Goal: Information Seeking & Learning: Learn about a topic

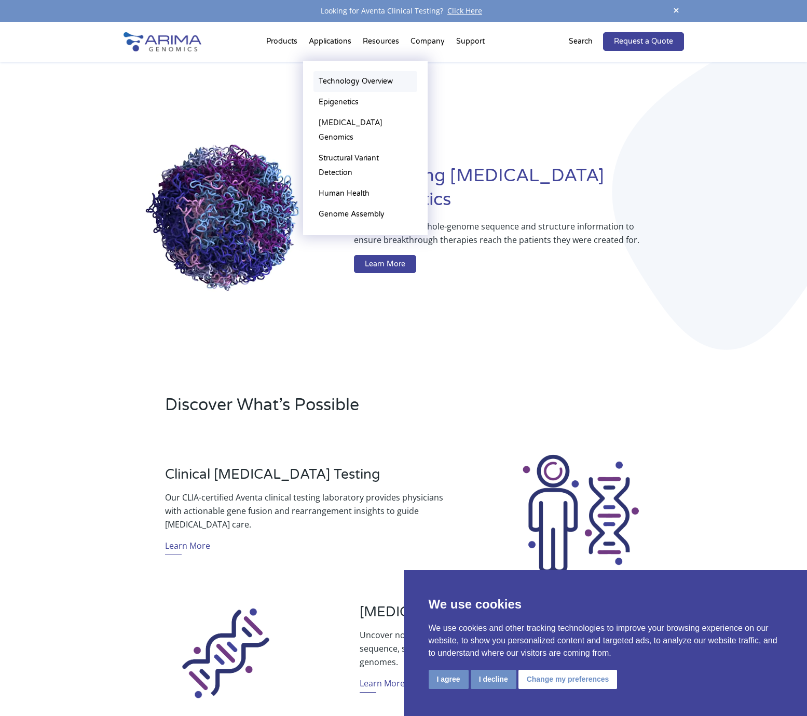
click at [336, 83] on link "Technology Overview" at bounding box center [365, 81] width 104 height 21
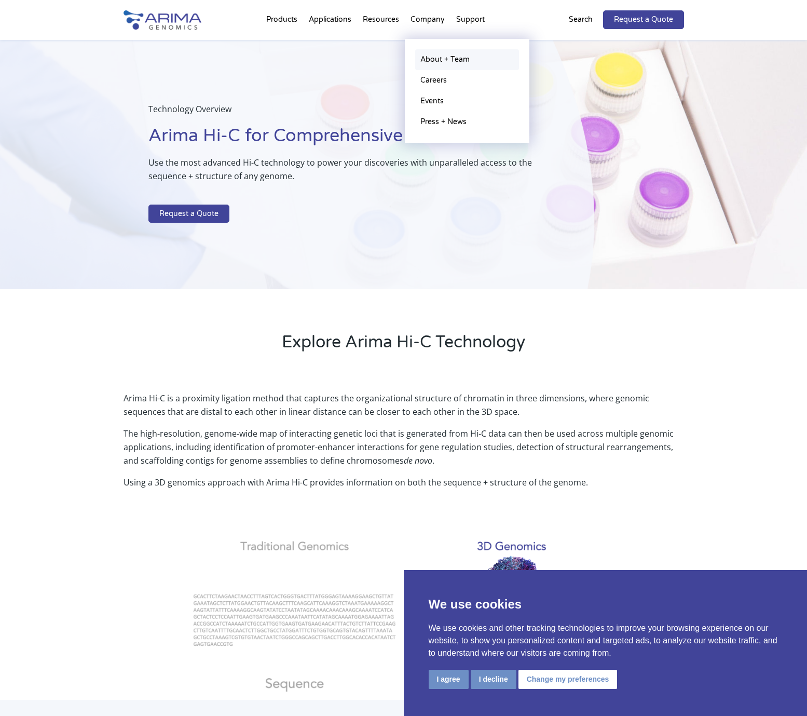
click at [437, 64] on link "About + Team" at bounding box center [467, 59] width 104 height 21
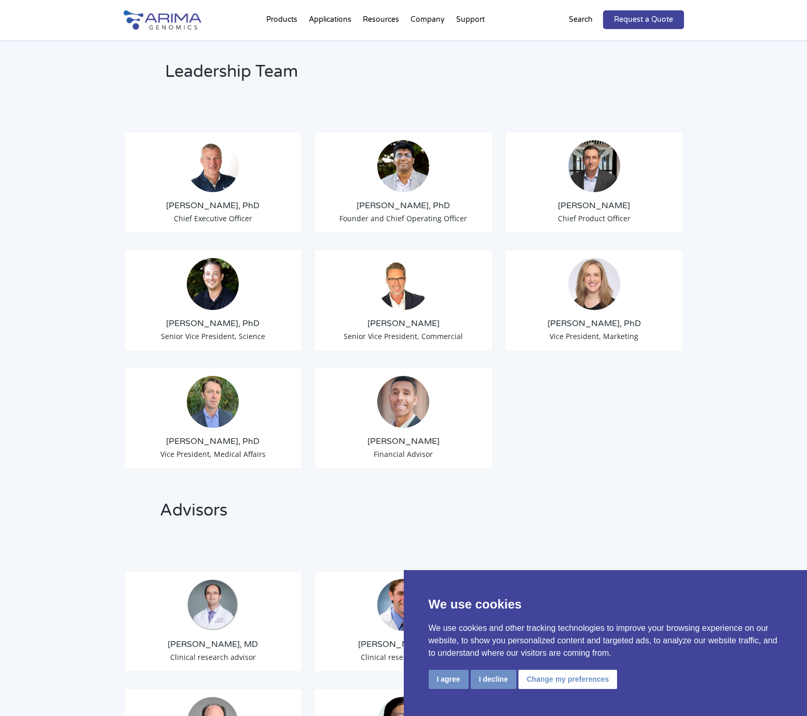
scroll to position [764, 0]
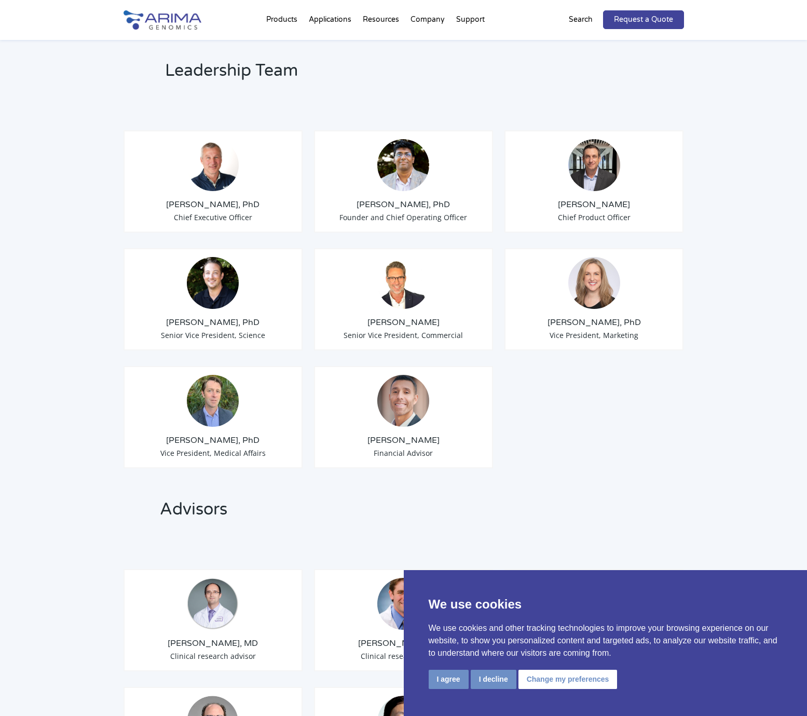
click at [310, 352] on div "Tom Willis, PhD Chief Executive Officer Sid Selvaraj, PhD Founder and Chief Ope…" at bounding box center [404, 293] width 560 height 379
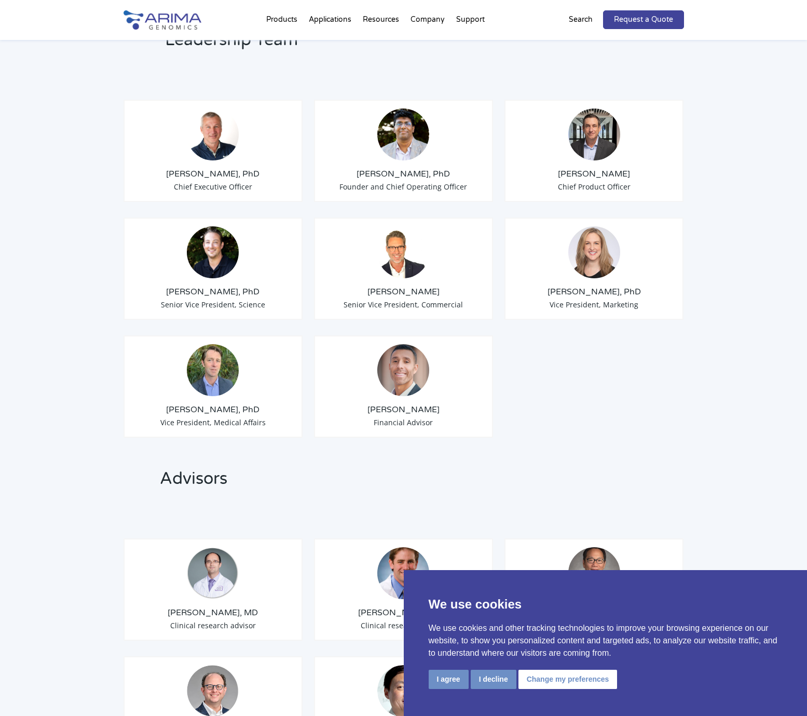
scroll to position [800, 0]
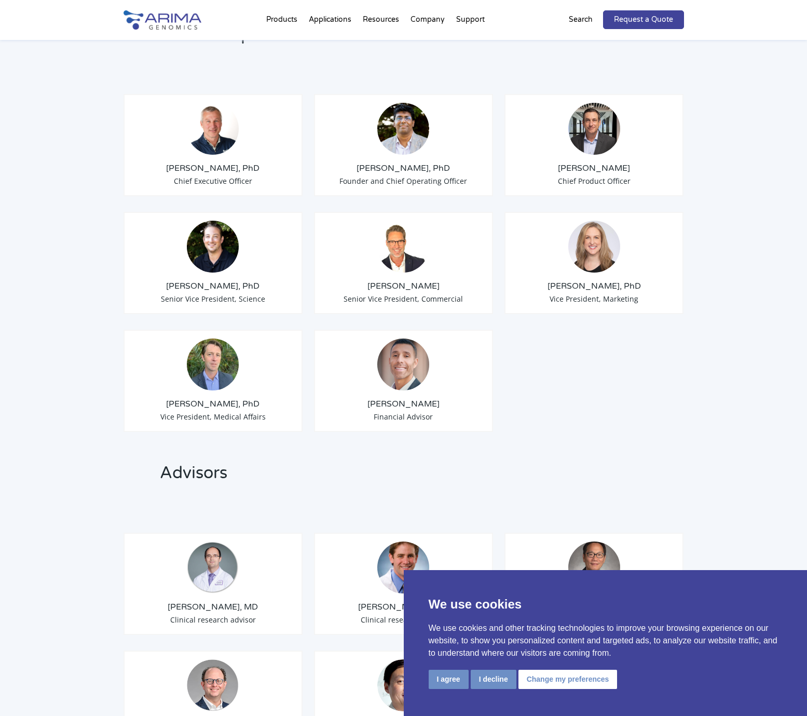
click at [595, 331] on div "Tom Willis, PhD Chief Executive Officer Sid Selvaraj, PhD Founder and Chief Ope…" at bounding box center [404, 257] width 560 height 379
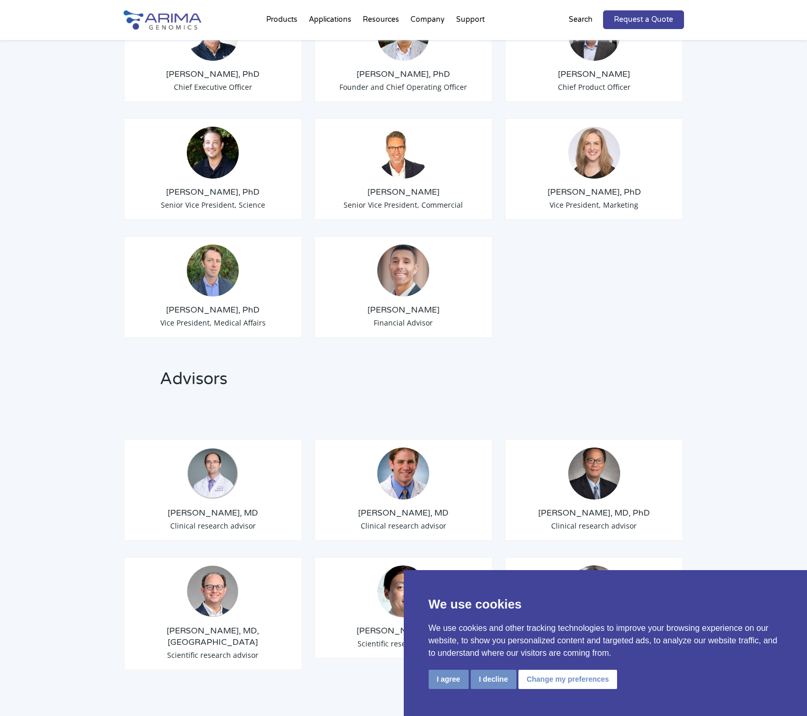
scroll to position [0, 0]
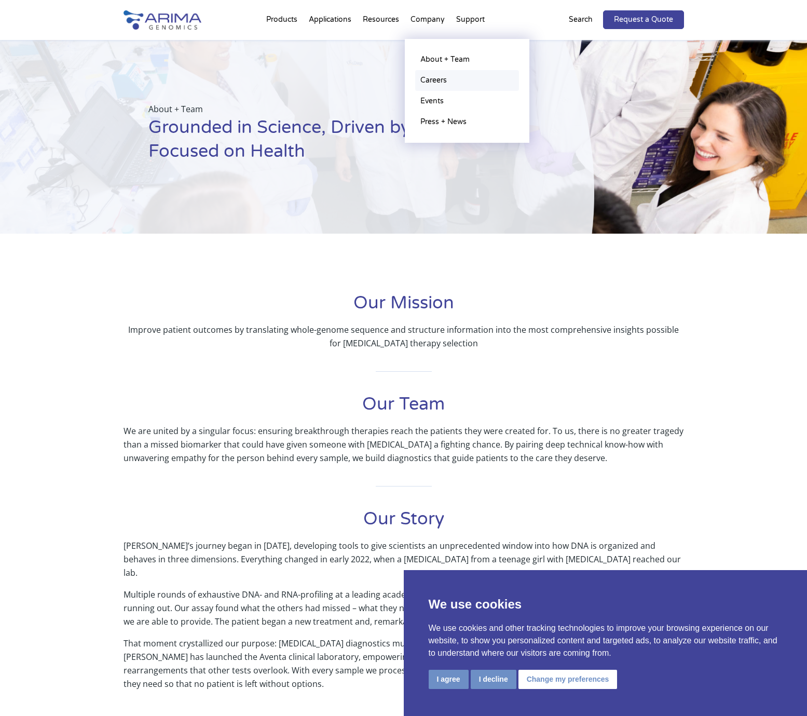
click at [428, 78] on link "Careers" at bounding box center [467, 80] width 104 height 21
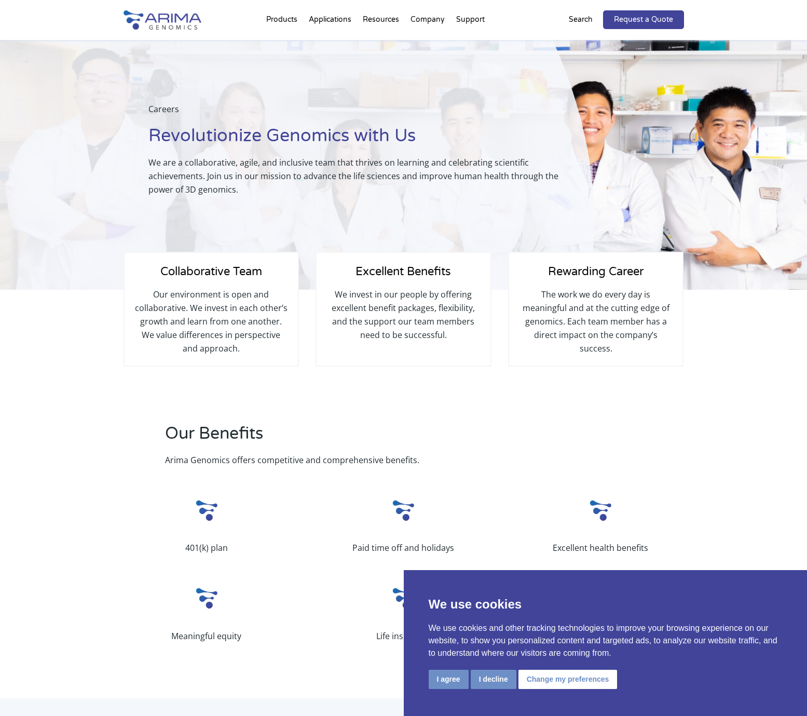
click at [92, 415] on div "Collaborative Team Our environment is open and collaborative. We invest in each…" at bounding box center [403, 356] width 807 height 132
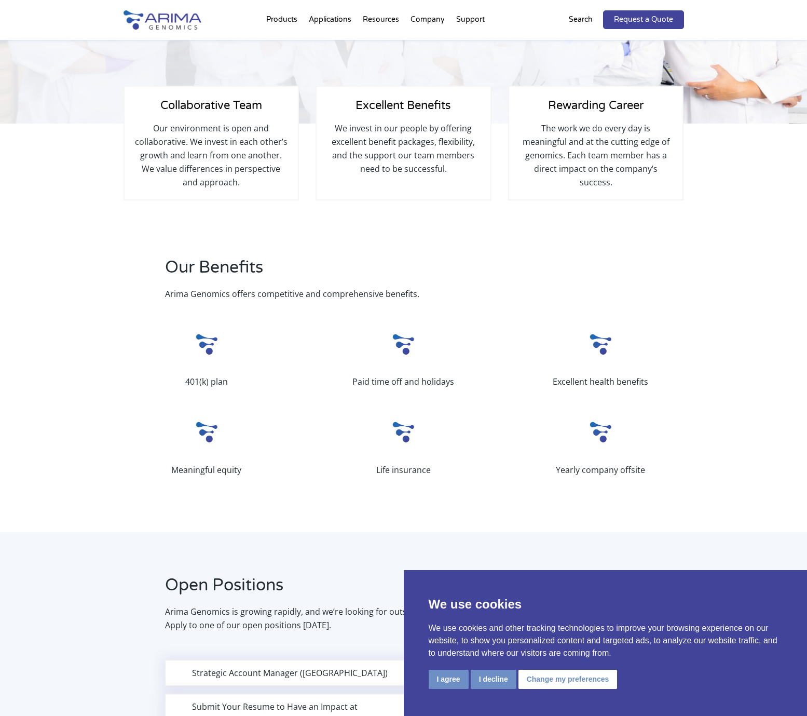
scroll to position [586, 0]
